Goal: Task Accomplishment & Management: Manage account settings

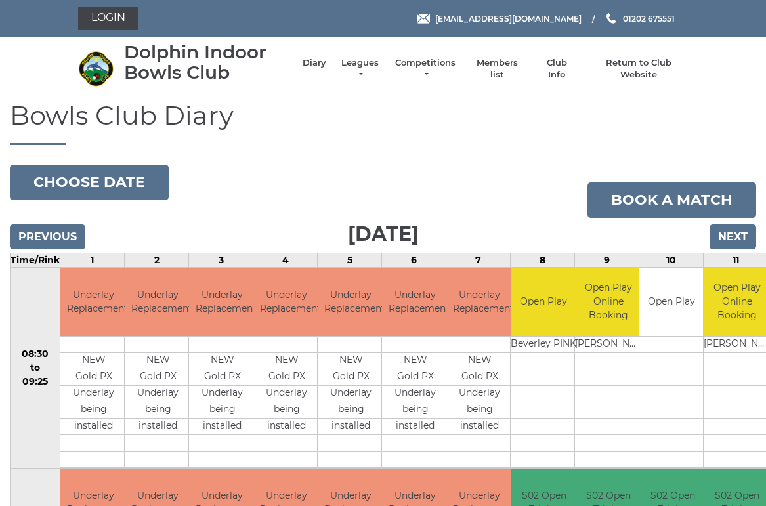
click at [371, 73] on link "Leagues" at bounding box center [359, 69] width 41 height 24
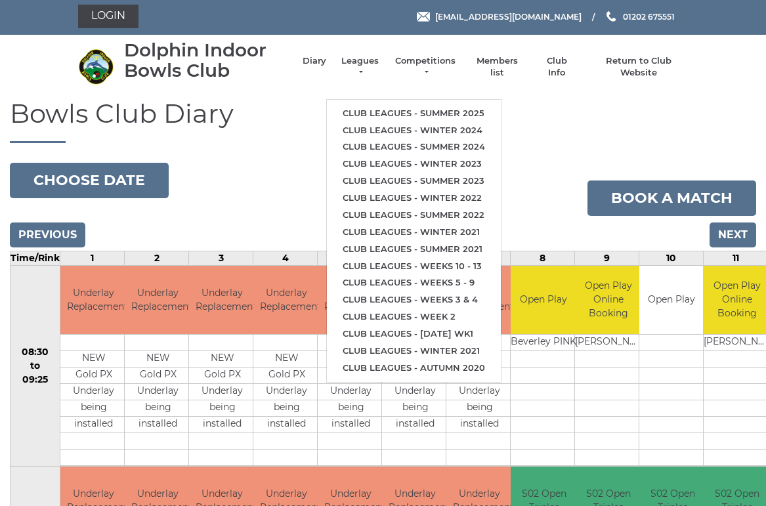
scroll to position [27, 0]
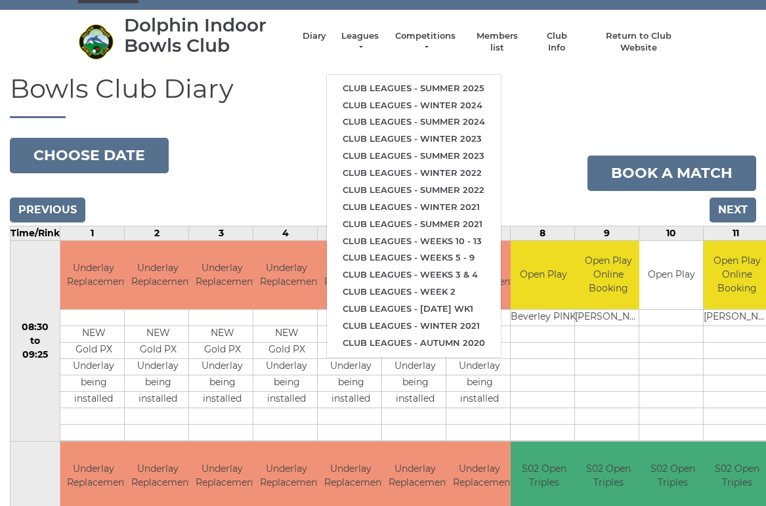
click at [449, 80] on link "Club leagues - Summer 2025" at bounding box center [414, 88] width 174 height 17
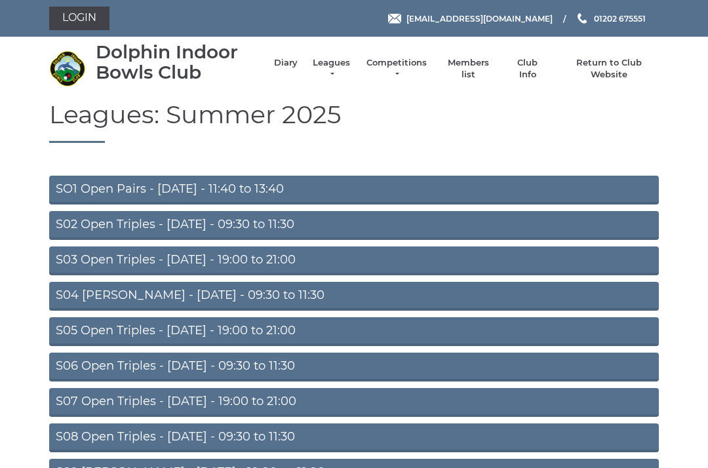
click at [486, 64] on link "Members list" at bounding box center [468, 69] width 54 height 24
click at [483, 69] on link "Members list" at bounding box center [468, 69] width 54 height 24
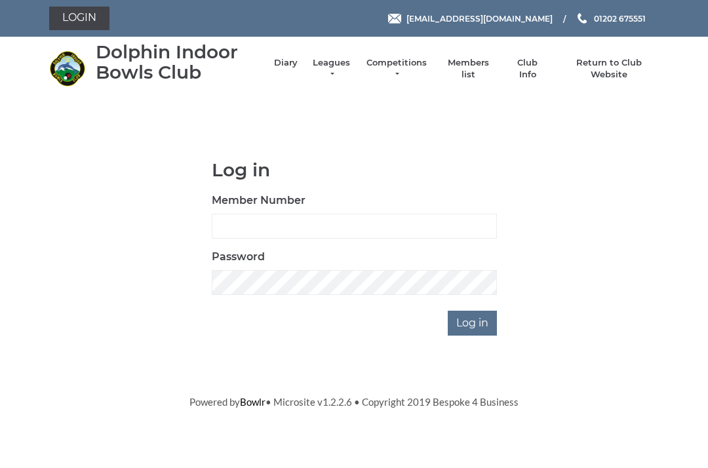
click at [92, 21] on link "Login" at bounding box center [79, 19] width 60 height 24
click at [332, 216] on input "Member Number" at bounding box center [354, 226] width 285 height 25
